Goal: Transaction & Acquisition: Purchase product/service

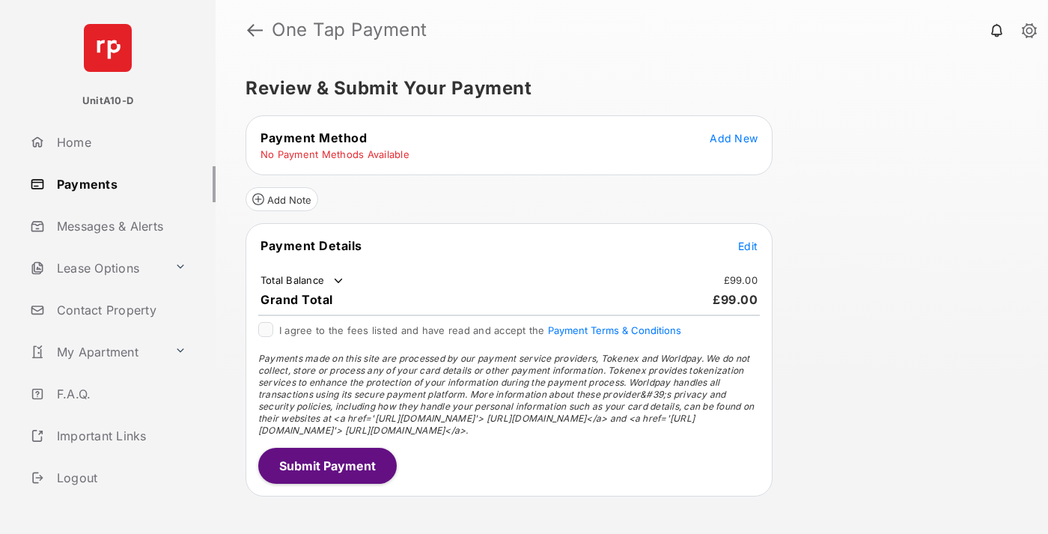
click at [734, 138] on span "Add New" at bounding box center [734, 138] width 48 height 13
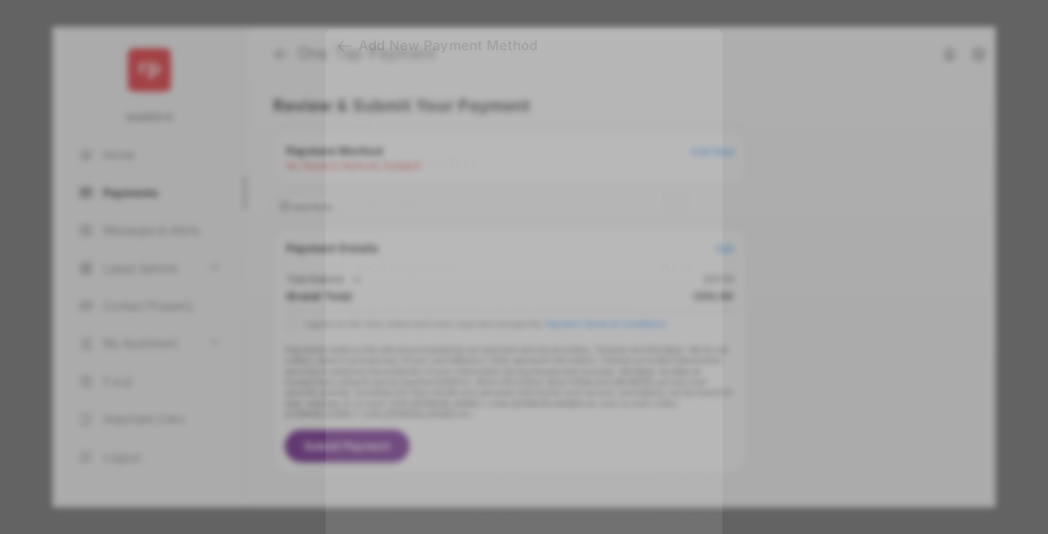
click at [521, 257] on div "BACS Direct Debit" at bounding box center [524, 269] width 336 height 28
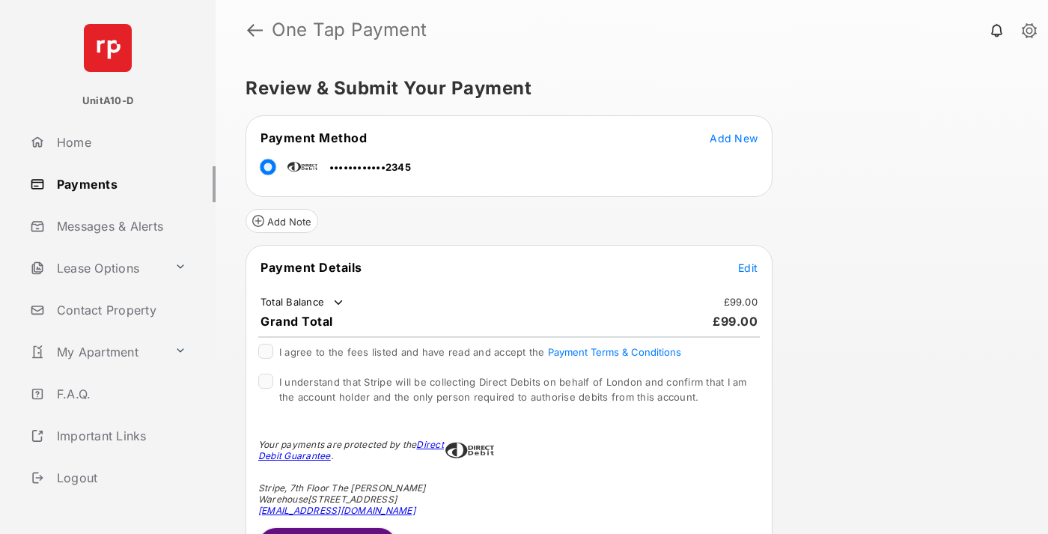
click at [748, 267] on span "Edit" at bounding box center [747, 267] width 19 height 13
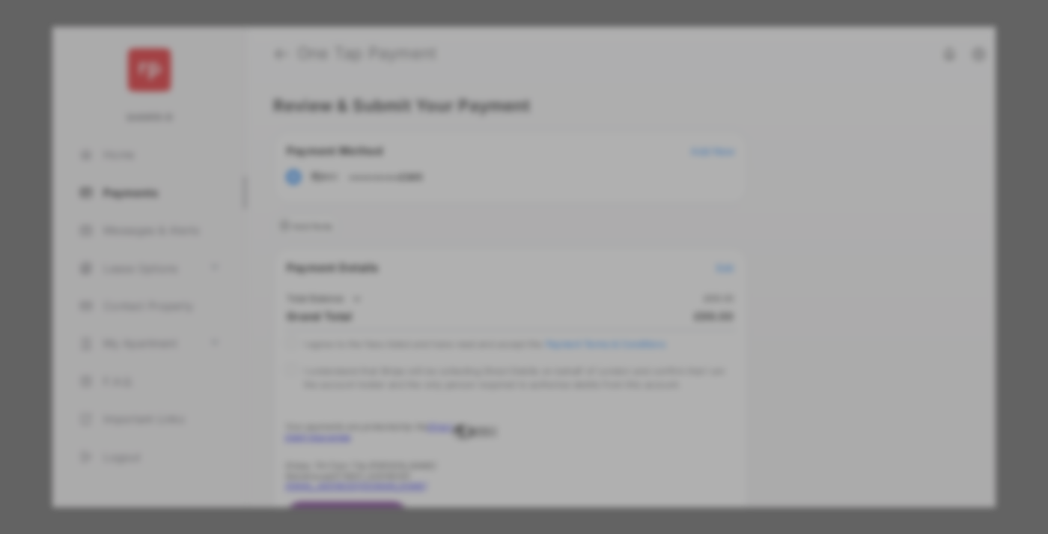
type input "***"
click at [473, 419] on button "Save" at bounding box center [473, 419] width 75 height 36
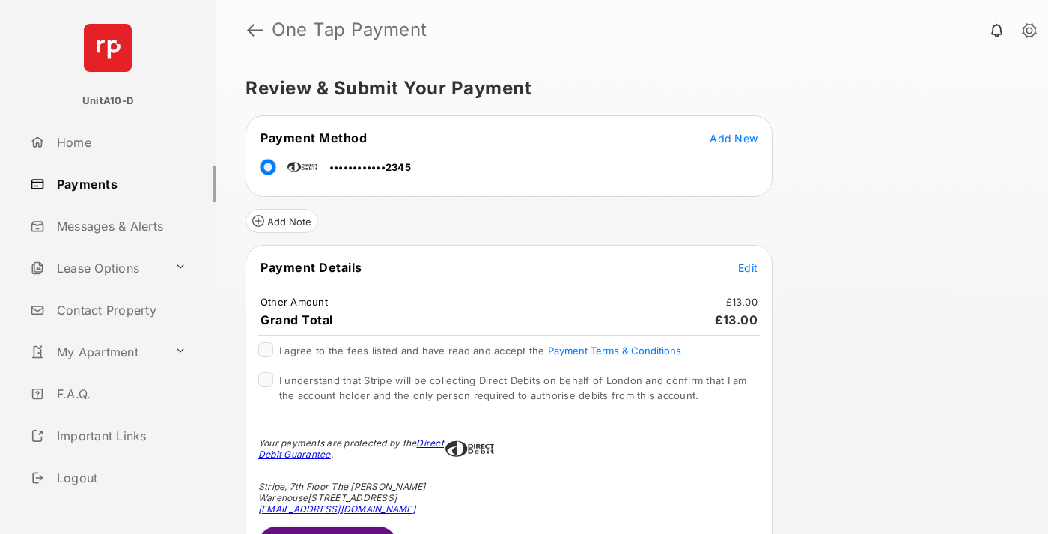
click at [748, 267] on span "Edit" at bounding box center [747, 267] width 19 height 13
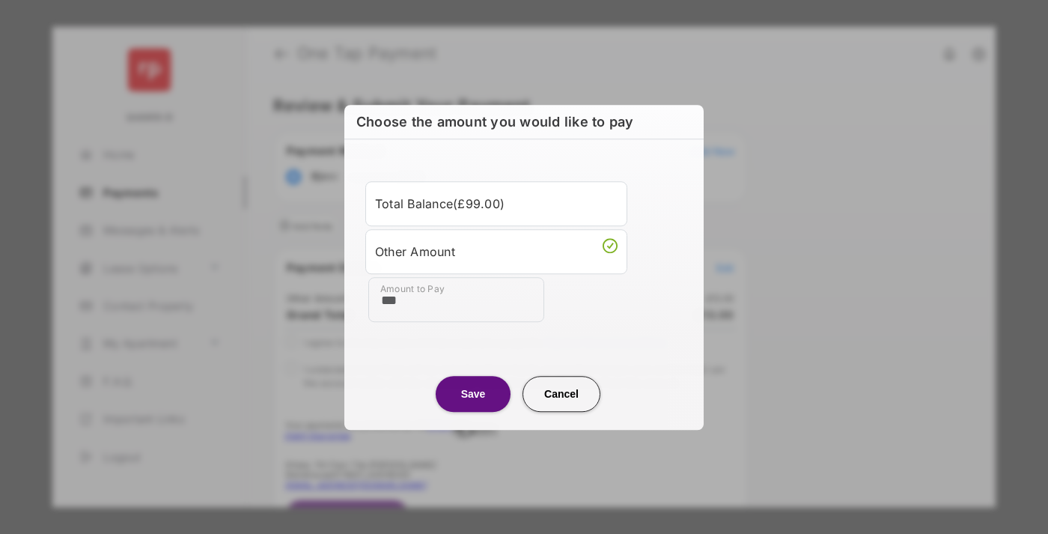
click at [473, 393] on button "Save" at bounding box center [473, 394] width 75 height 36
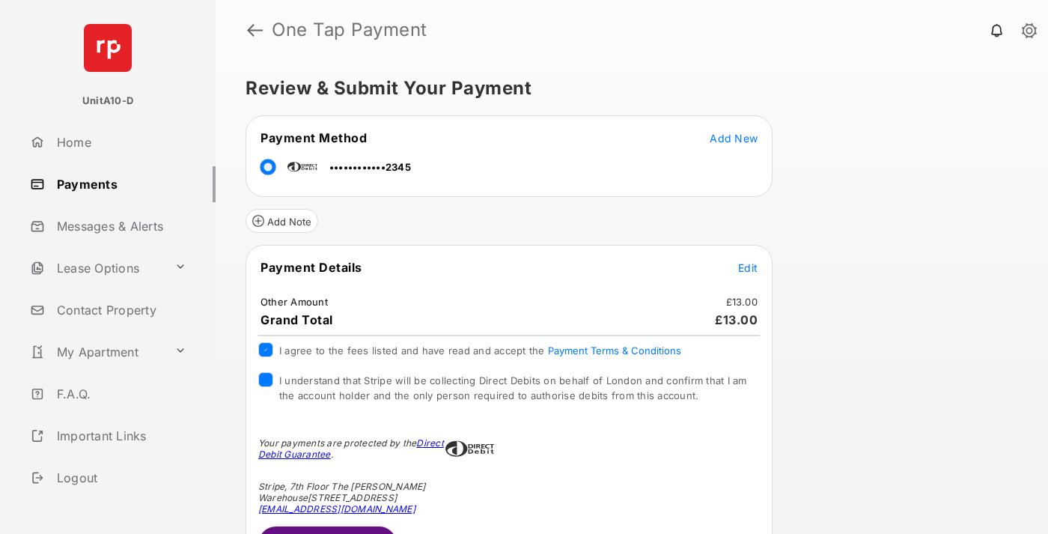
click at [327, 529] on button "Submit Payment" at bounding box center [327, 544] width 139 height 36
